Goal: Find specific page/section: Find specific page/section

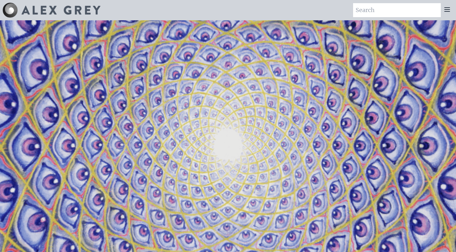
click at [242, 14] on div "Art Writings About" at bounding box center [228, 10] width 456 height 20
click at [247, 7] on div "Art Writings About" at bounding box center [228, 10] width 456 height 20
